Goal: Task Accomplishment & Management: Manage account settings

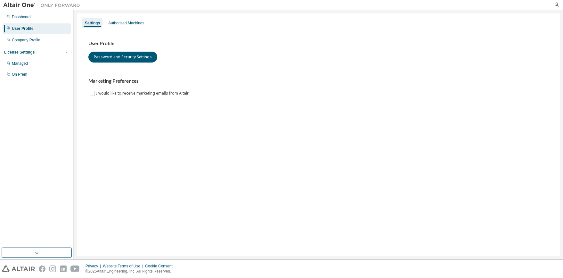
click at [137, 17] on div "Settings Authorized Machines User Profile Password and Security Settings Market…" at bounding box center [318, 134] width 483 height 243
click at [141, 20] on div "Authorized Machines" at bounding box center [126, 23] width 41 height 10
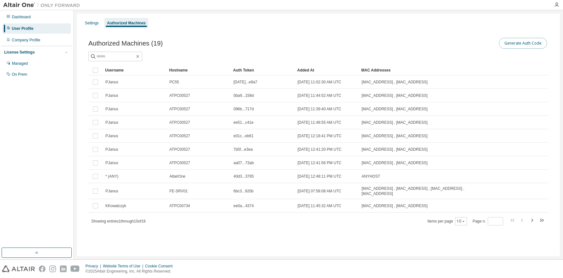
click at [523, 39] on button "Generate Auth Code" at bounding box center [523, 43] width 48 height 11
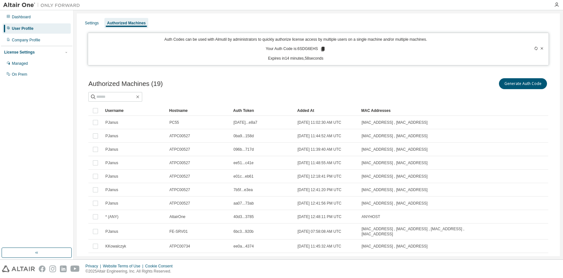
click at [321, 48] on icon at bounding box center [323, 49] width 4 height 4
click at [43, 61] on div "Managed" at bounding box center [37, 63] width 68 height 10
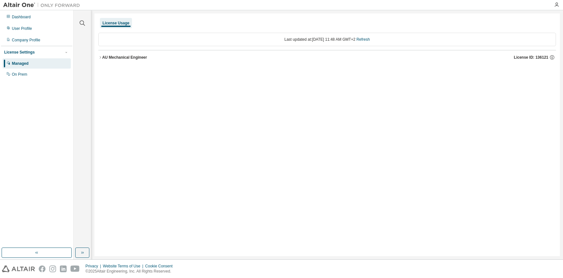
click at [24, 54] on div "License Settings" at bounding box center [19, 52] width 30 height 5
click at [24, 53] on div "License Settings" at bounding box center [19, 52] width 30 height 5
click at [109, 58] on div "AU Mechanical Engineer" at bounding box center [124, 57] width 45 height 5
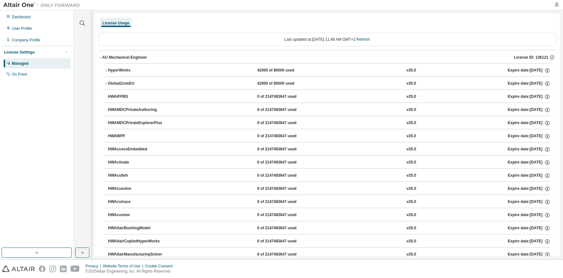
click at [104, 71] on icon "button" at bounding box center [106, 71] width 4 height 4
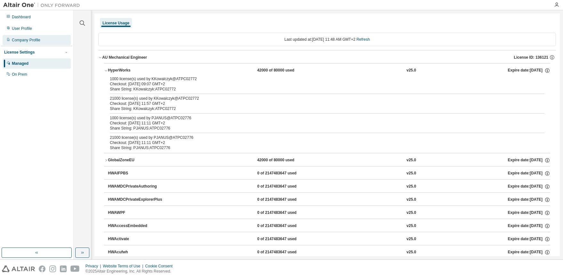
click at [27, 41] on div "Company Profile" at bounding box center [26, 39] width 29 height 5
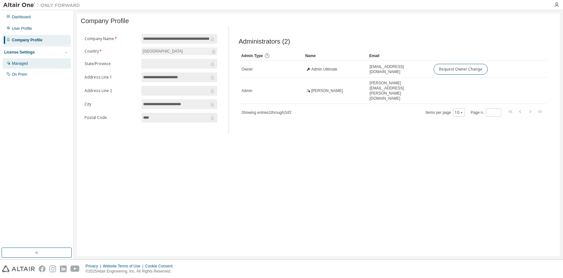
click at [23, 65] on div "Managed" at bounding box center [20, 63] width 16 height 5
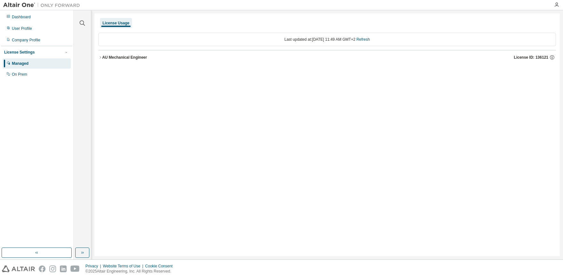
click at [101, 58] on icon "button" at bounding box center [100, 57] width 1 height 2
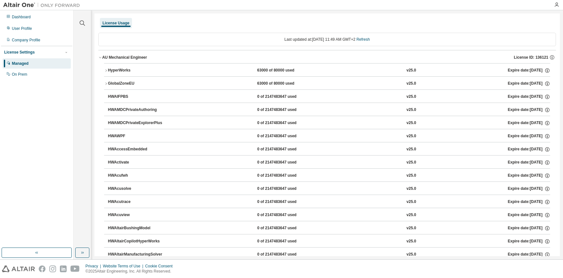
click at [105, 71] on icon "button" at bounding box center [106, 71] width 4 height 4
